Goal: Check status: Check status

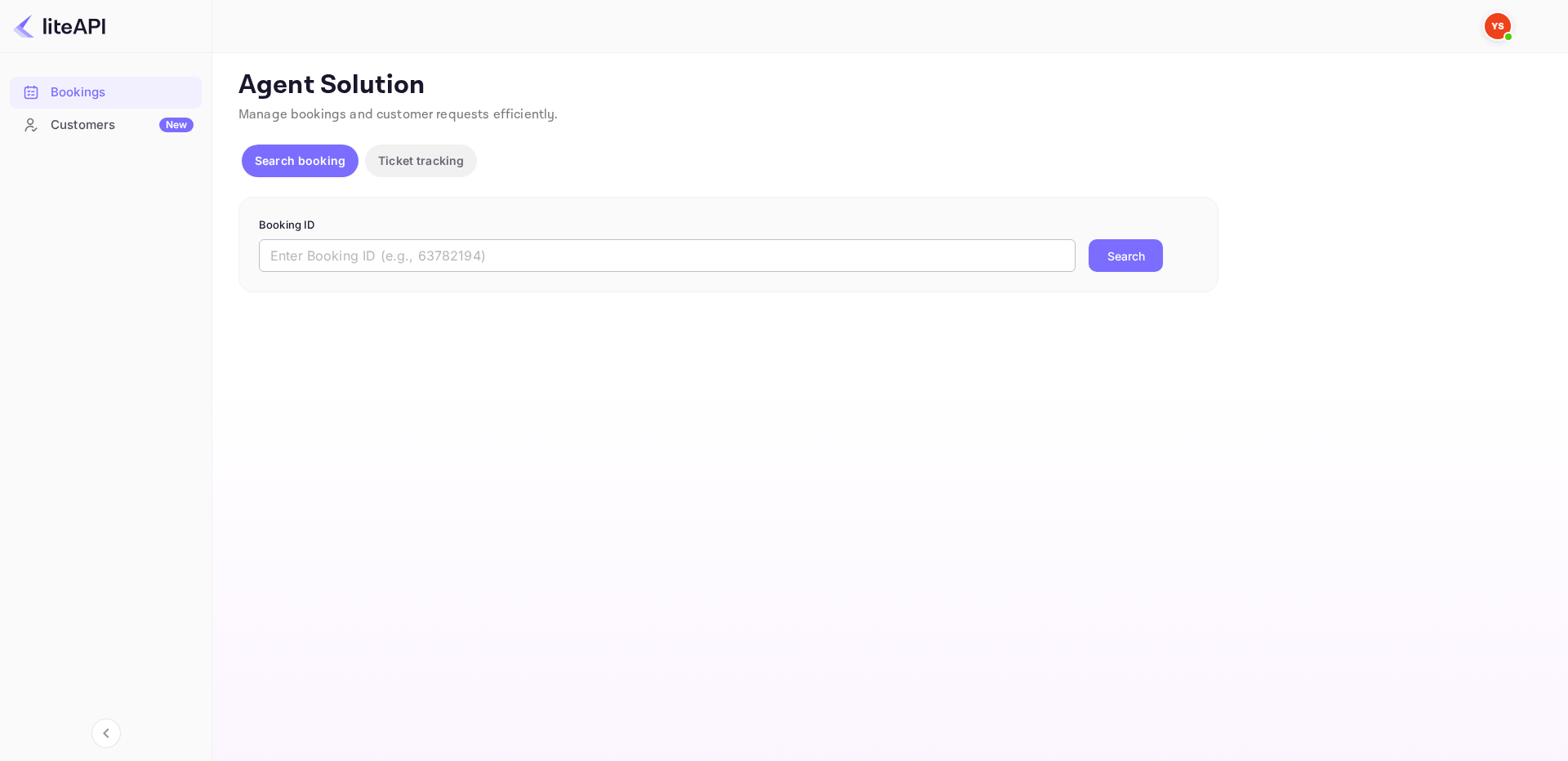
drag, startPoint x: 842, startPoint y: 262, endPoint x: 851, endPoint y: 251, distance: 14.2
click at [844, 261] on input "text" at bounding box center [667, 256] width 817 height 33
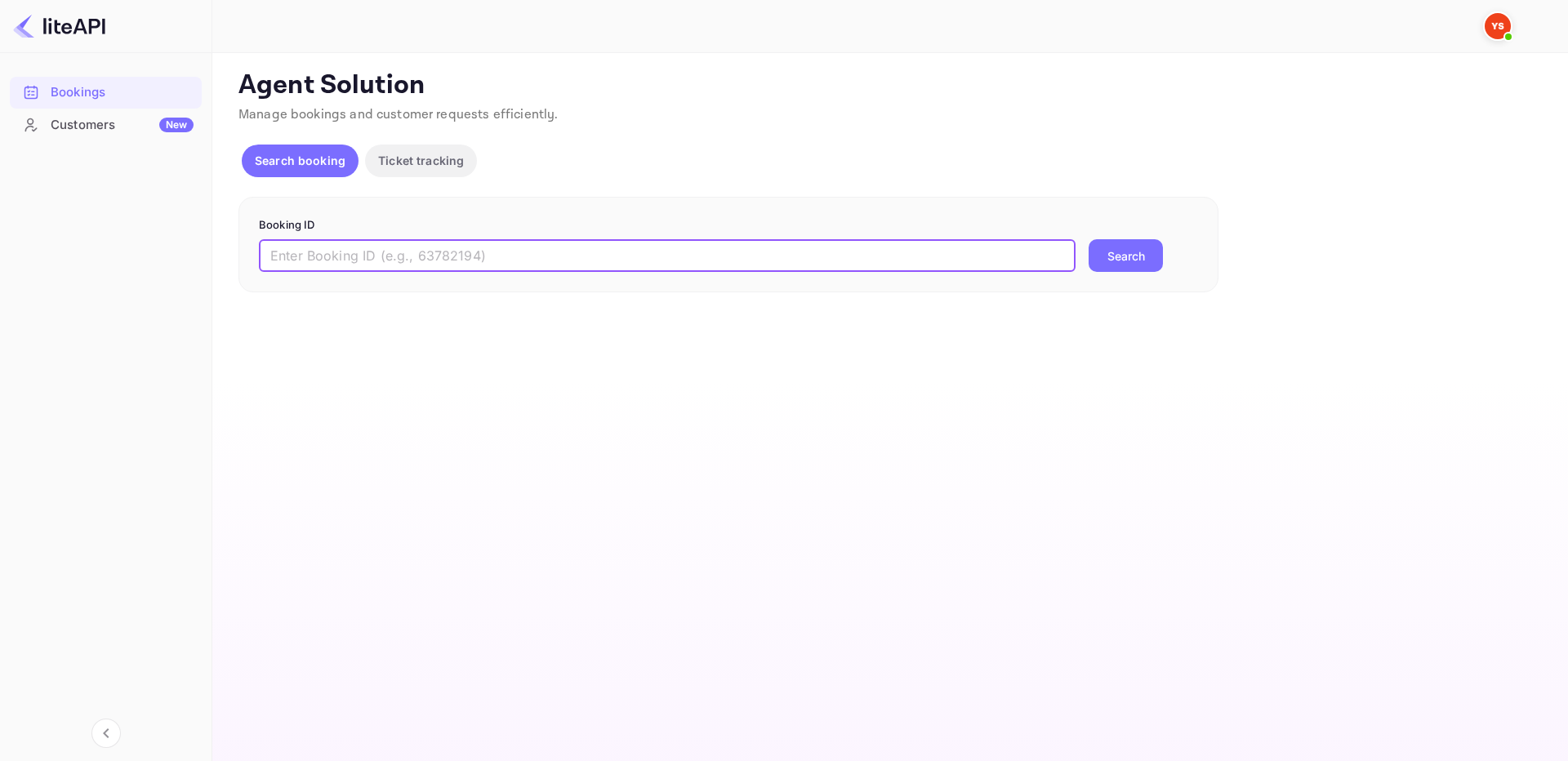
paste input "9287218"
type input "9287218"
click at [1129, 250] on button "Search" at bounding box center [1126, 256] width 74 height 33
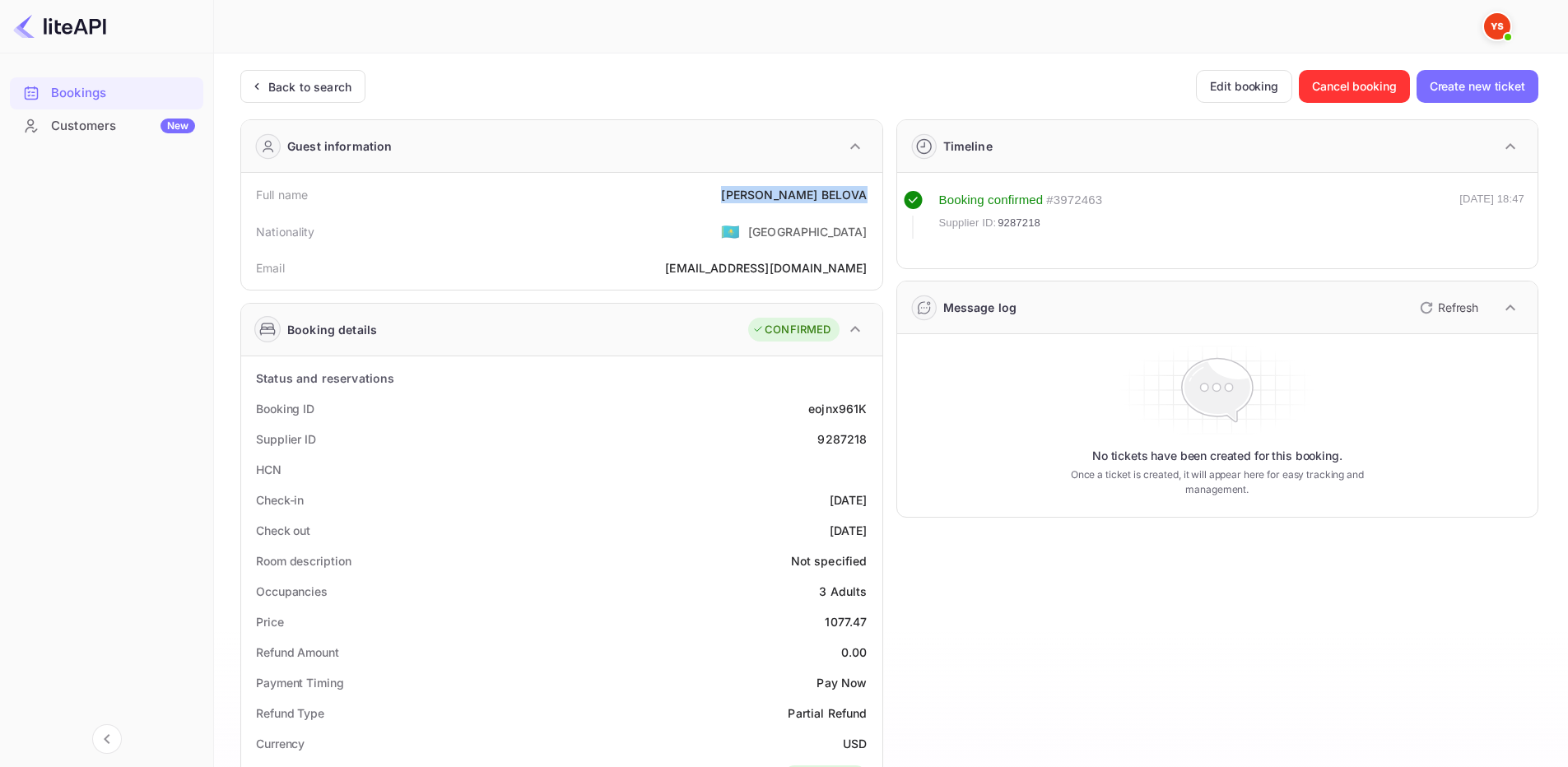
drag, startPoint x: 739, startPoint y: 189, endPoint x: 831, endPoint y: 151, distance: 99.5
click at [873, 200] on div "Full name [PERSON_NAME]" at bounding box center [562, 194] width 628 height 30
copy div "[PERSON_NAME]"
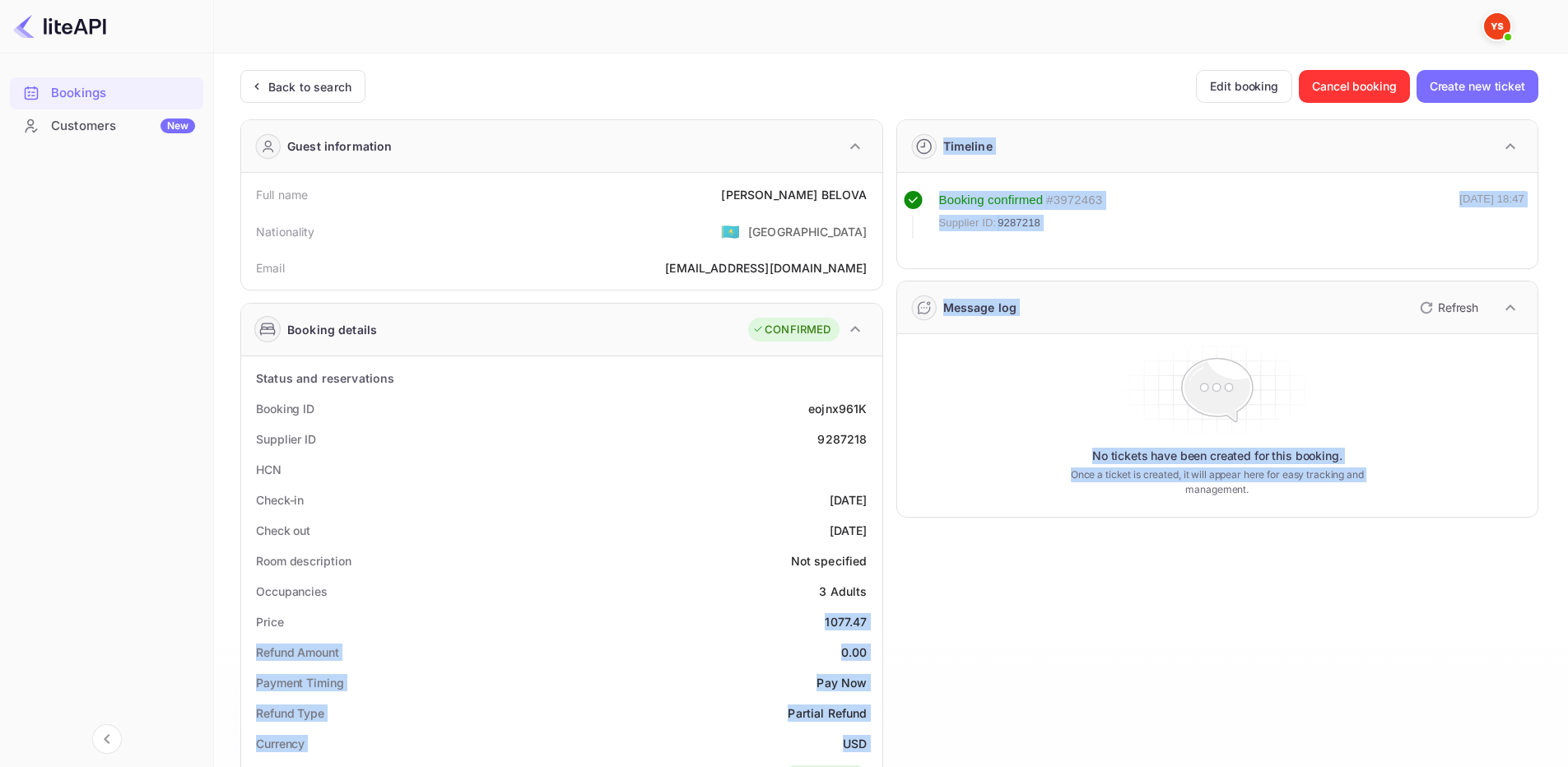
drag, startPoint x: 818, startPoint y: 625, endPoint x: 882, endPoint y: 623, distance: 64.0
click at [882, 623] on div "Guest information Full name [PERSON_NAME] Nationality 🇰🇿 [DEMOGRAPHIC_DATA] Ema…" at bounding box center [882, 691] width 1311 height 1170
click at [854, 614] on div "1077.47" at bounding box center [845, 622] width 42 height 18
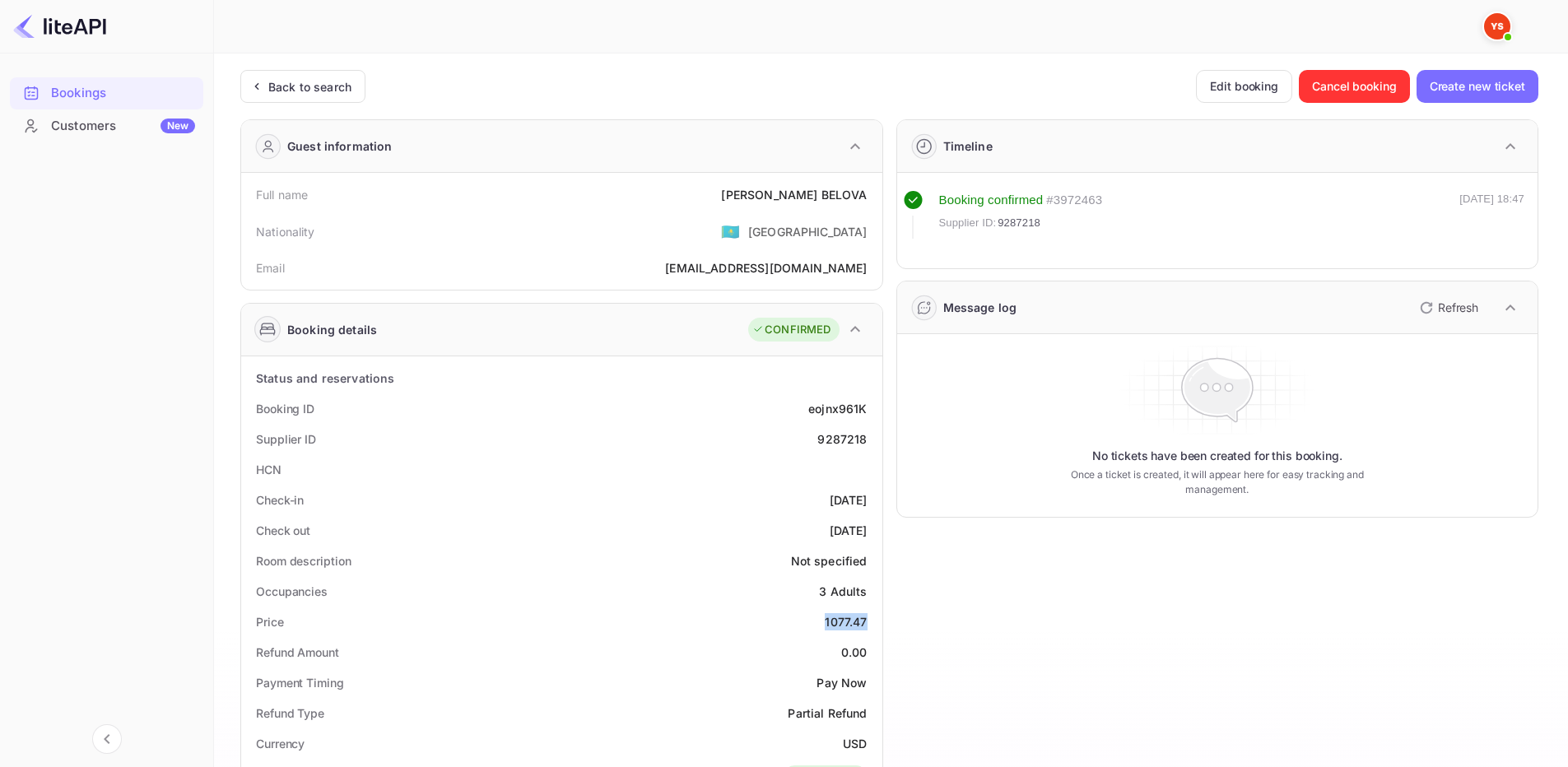
drag, startPoint x: 820, startPoint y: 617, endPoint x: 877, endPoint y: 623, distance: 57.3
copy div "1077.47"
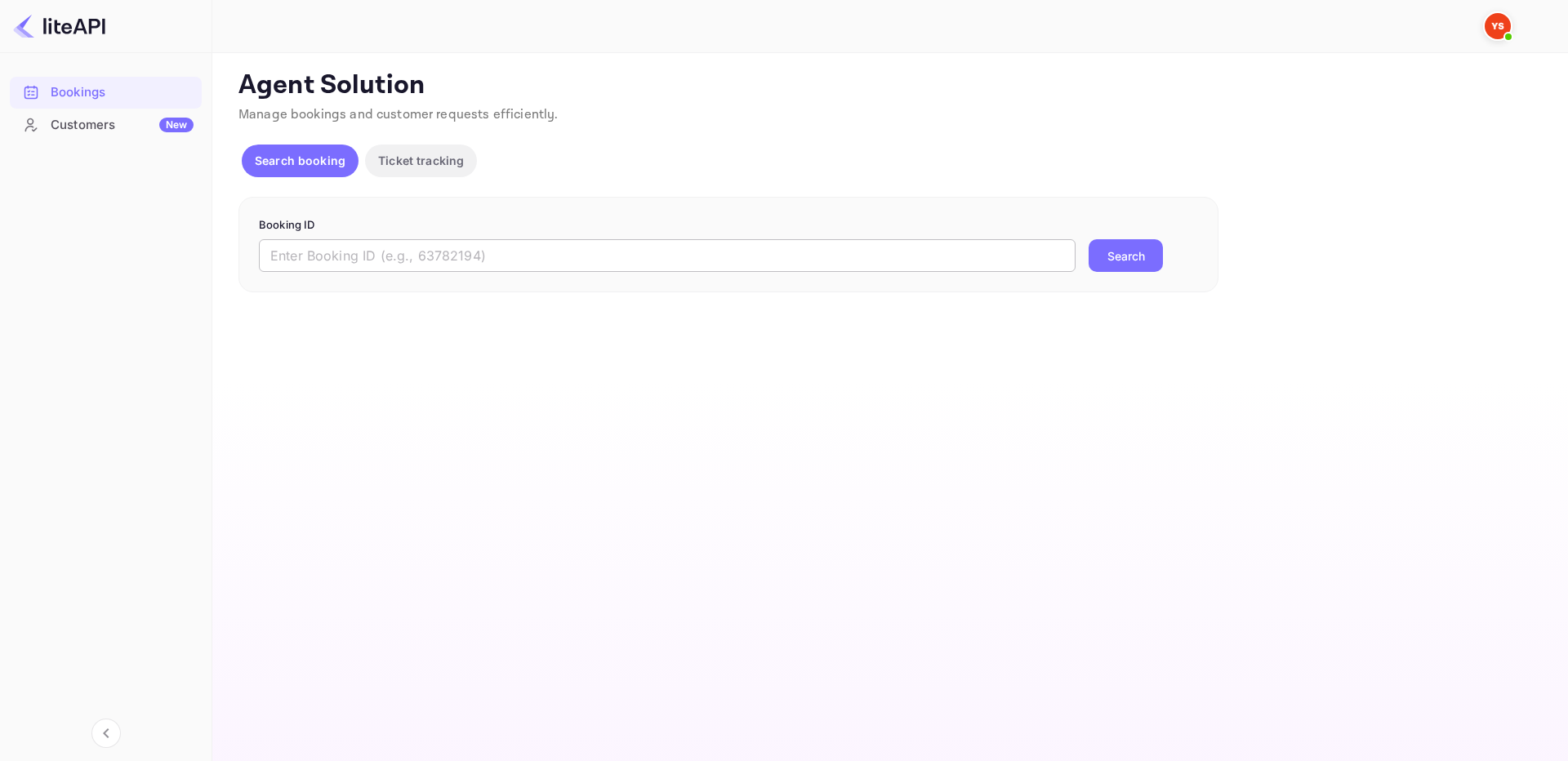
click at [748, 264] on input "text" at bounding box center [667, 256] width 817 height 33
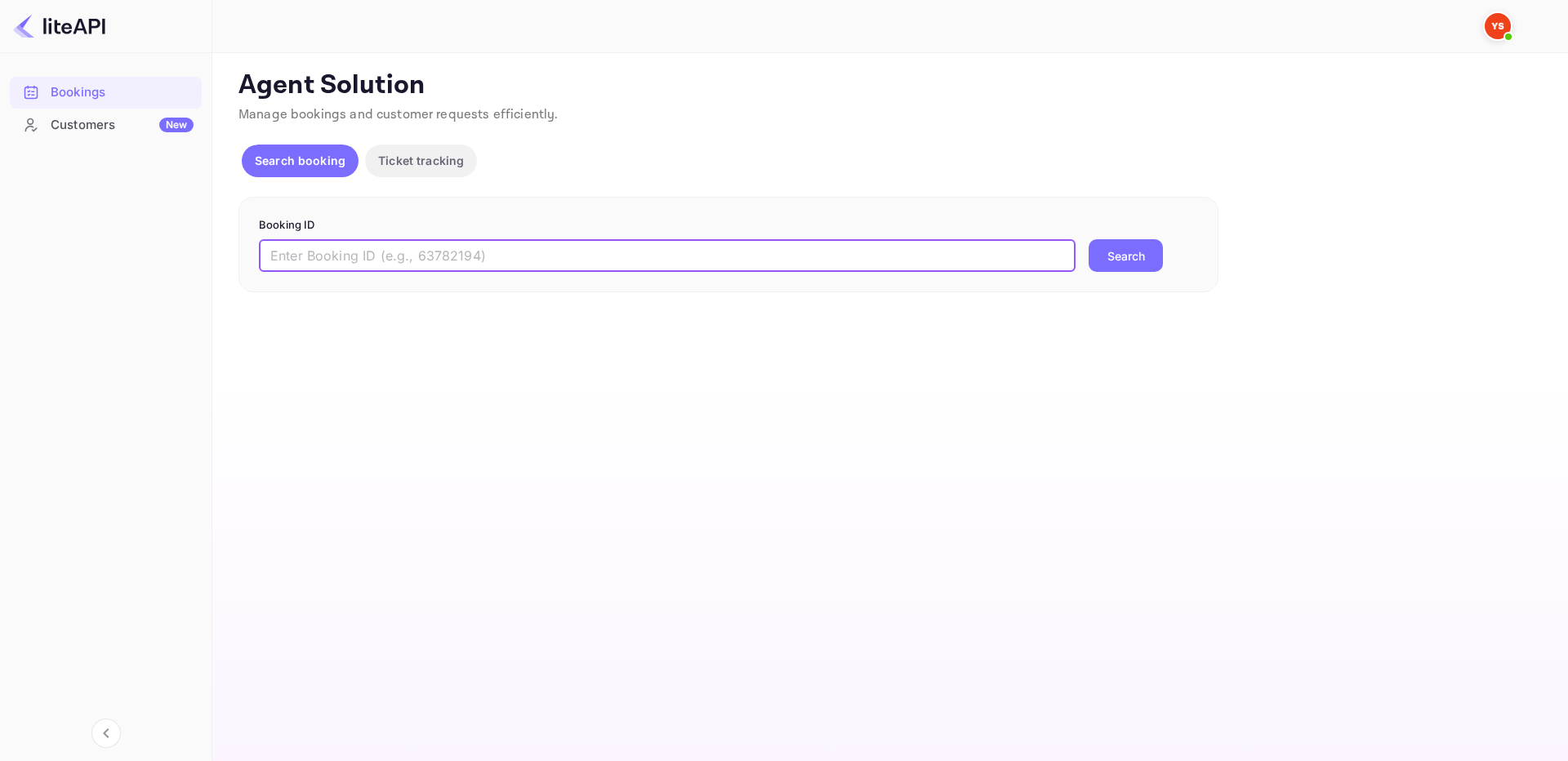
paste input "8361607"
type input "8361607"
click at [1134, 246] on button "Search" at bounding box center [1126, 256] width 74 height 33
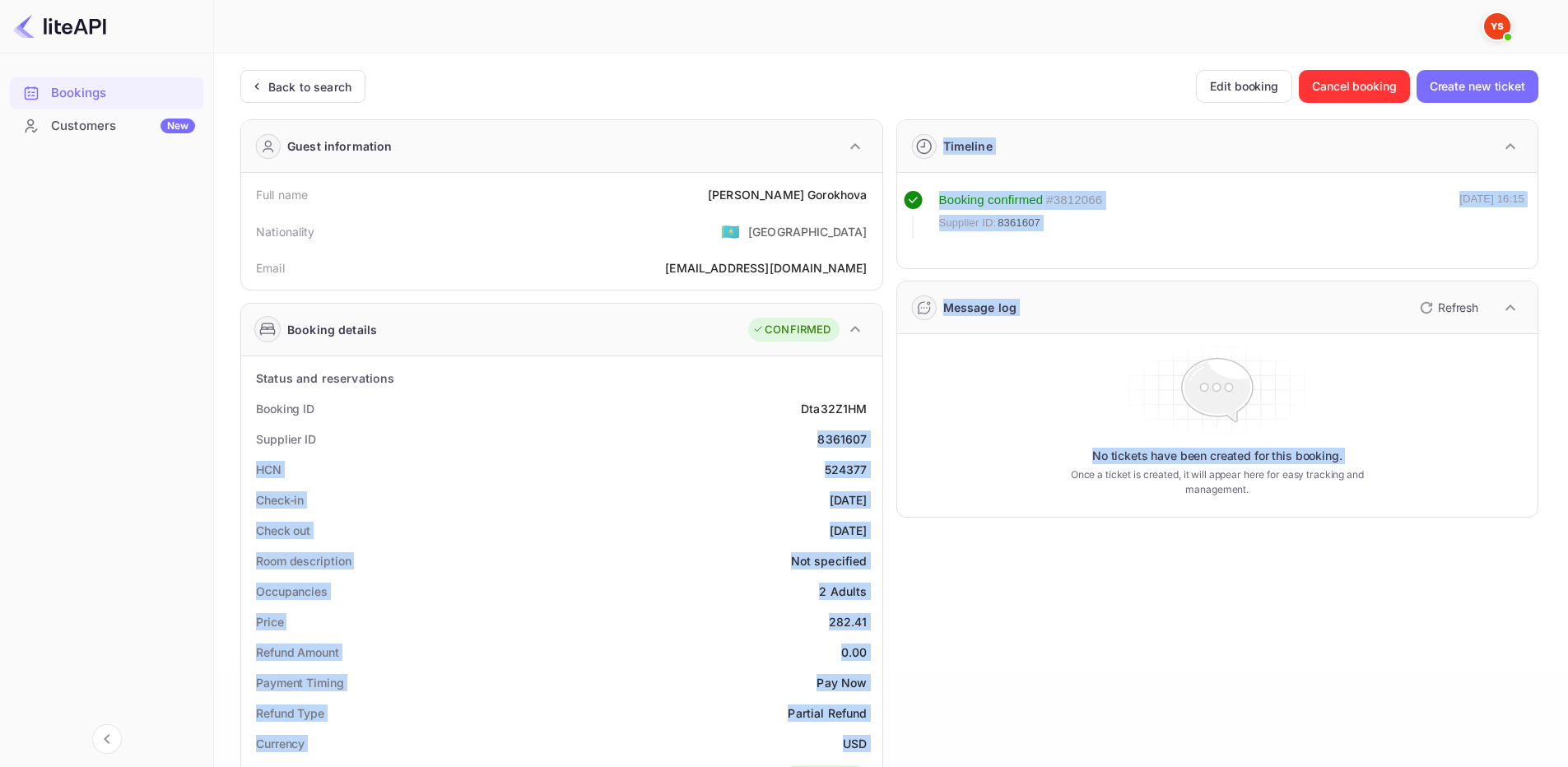
drag, startPoint x: 817, startPoint y: 440, endPoint x: 890, endPoint y: 433, distance: 73.3
click at [890, 433] on div "Guest information Full name Polina Gorokhova Nationality 🇰🇿 Kazakhstan Email po…" at bounding box center [882, 691] width 1311 height 1170
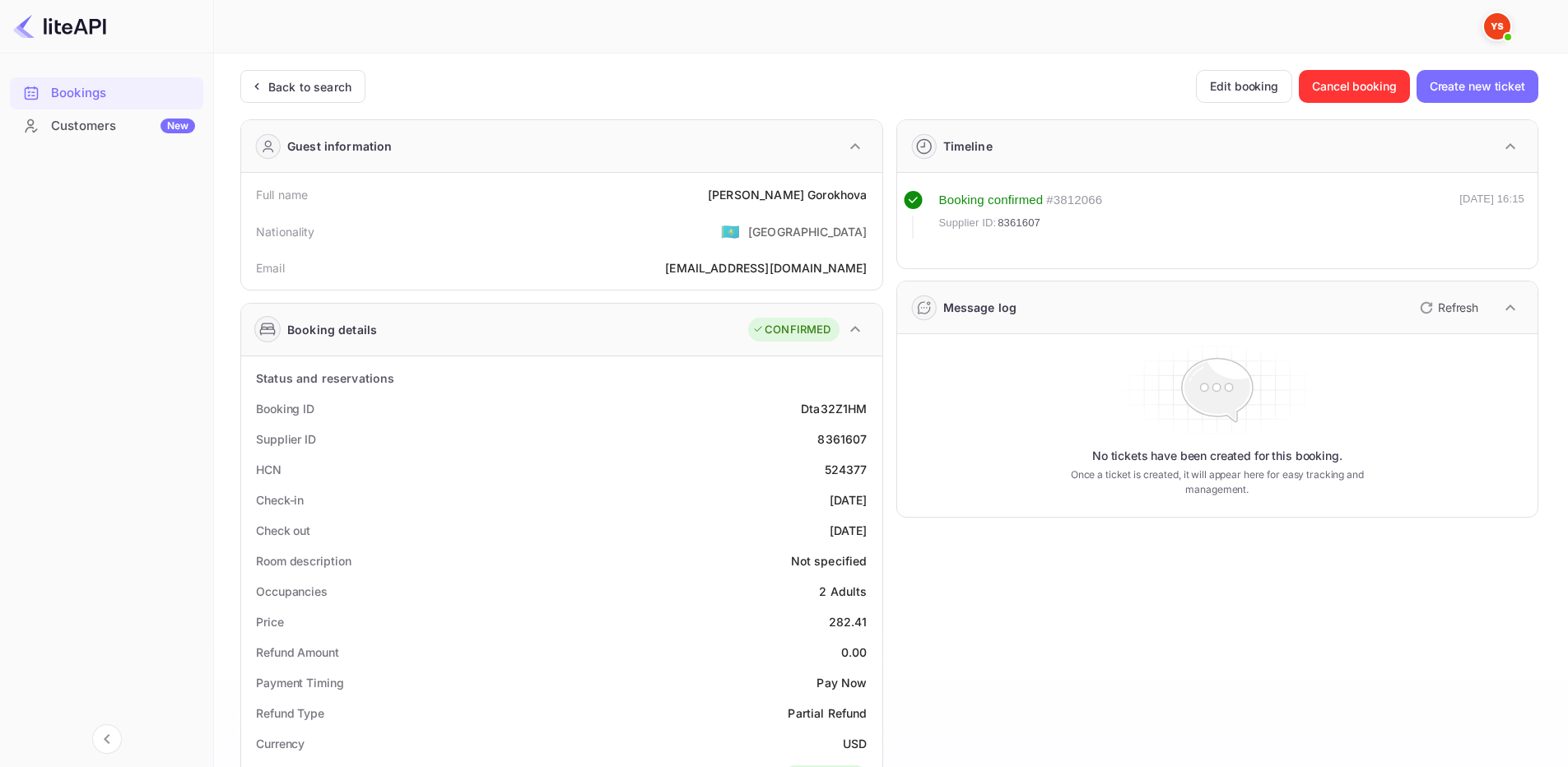
click at [811, 419] on div "Booking ID Dta32Z1HM" at bounding box center [562, 408] width 628 height 30
drag, startPoint x: 819, startPoint y: 436, endPoint x: 869, endPoint y: 441, distance: 50.2
click at [869, 441] on div "Supplier ID 8361607" at bounding box center [562, 439] width 628 height 30
copy div "8361607"
drag, startPoint x: 764, startPoint y: 193, endPoint x: 865, endPoint y: 194, distance: 101.0
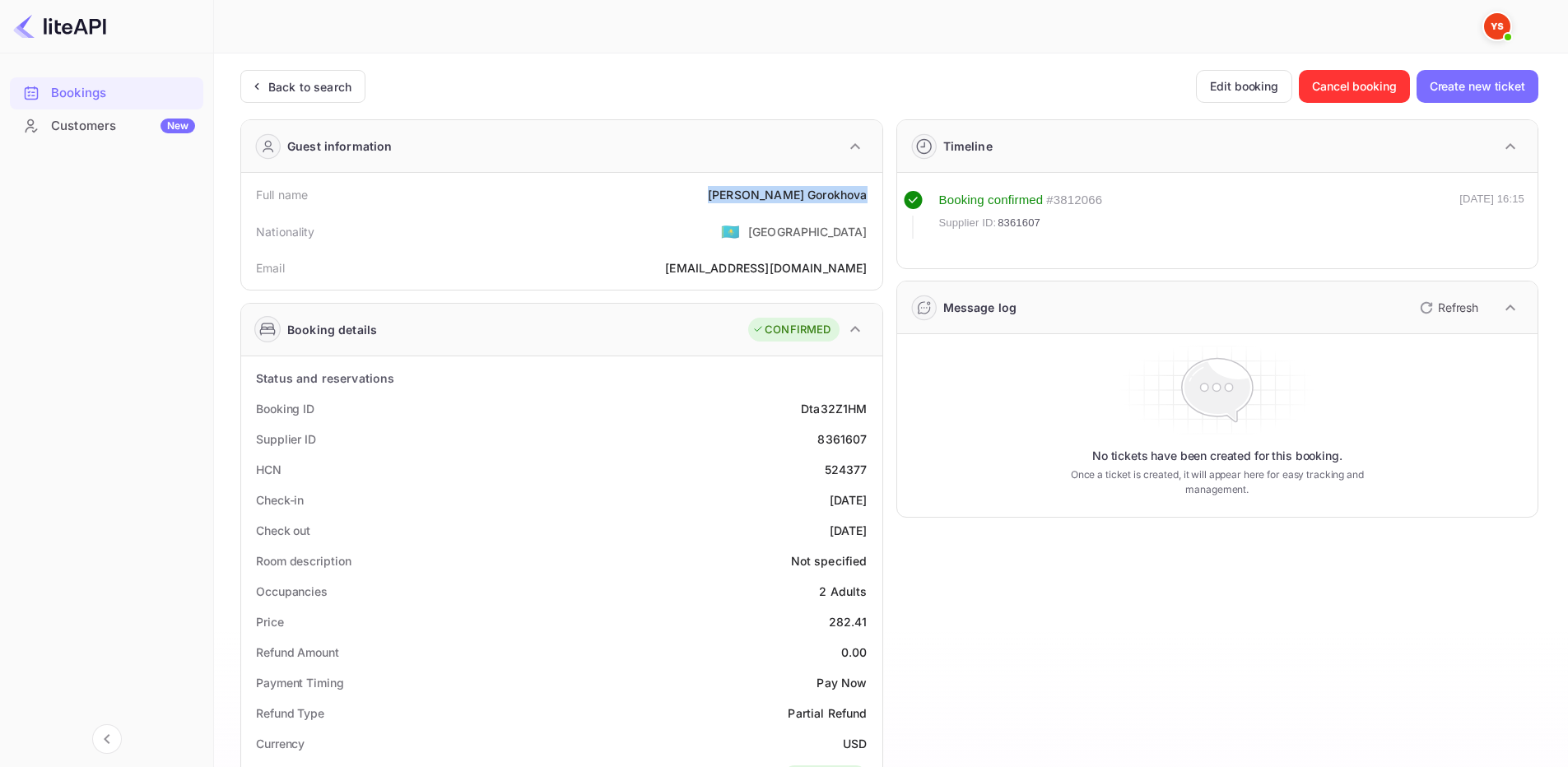
click at [865, 194] on div "Full name Polina Gorokhova" at bounding box center [562, 194] width 628 height 30
copy div "Polina Gorokhova"
drag, startPoint x: 830, startPoint y: 626, endPoint x: 871, endPoint y: 621, distance: 41.3
click at [871, 621] on div "Price 282.41" at bounding box center [562, 622] width 628 height 30
copy div "282.41"
